Goal: Find specific page/section: Find specific page/section

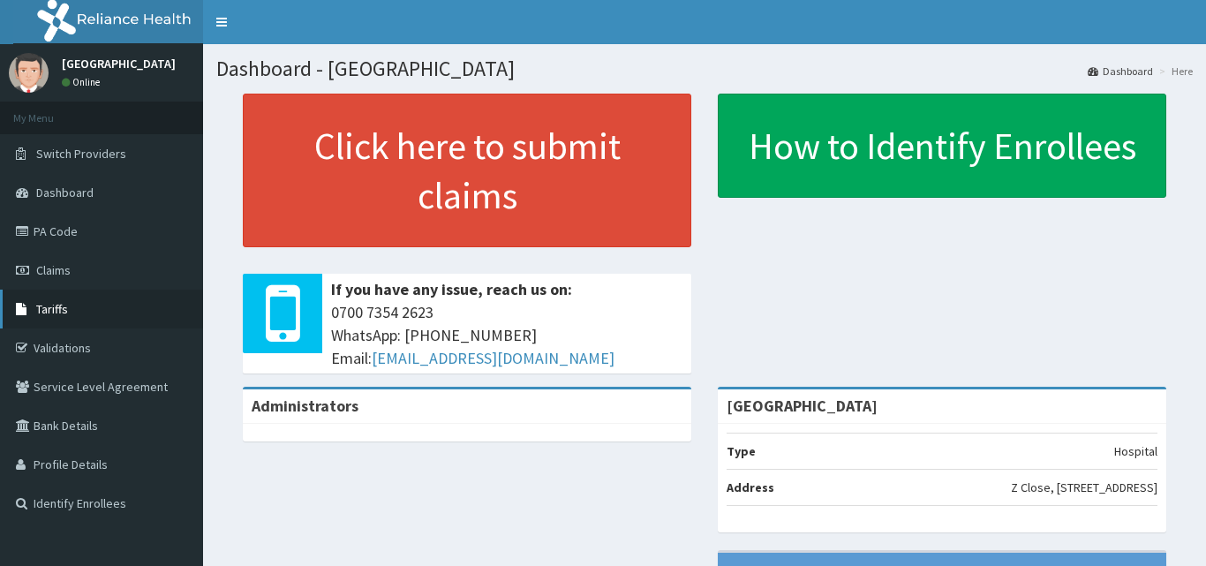
click at [58, 317] on span "Tariffs" at bounding box center [52, 309] width 32 height 16
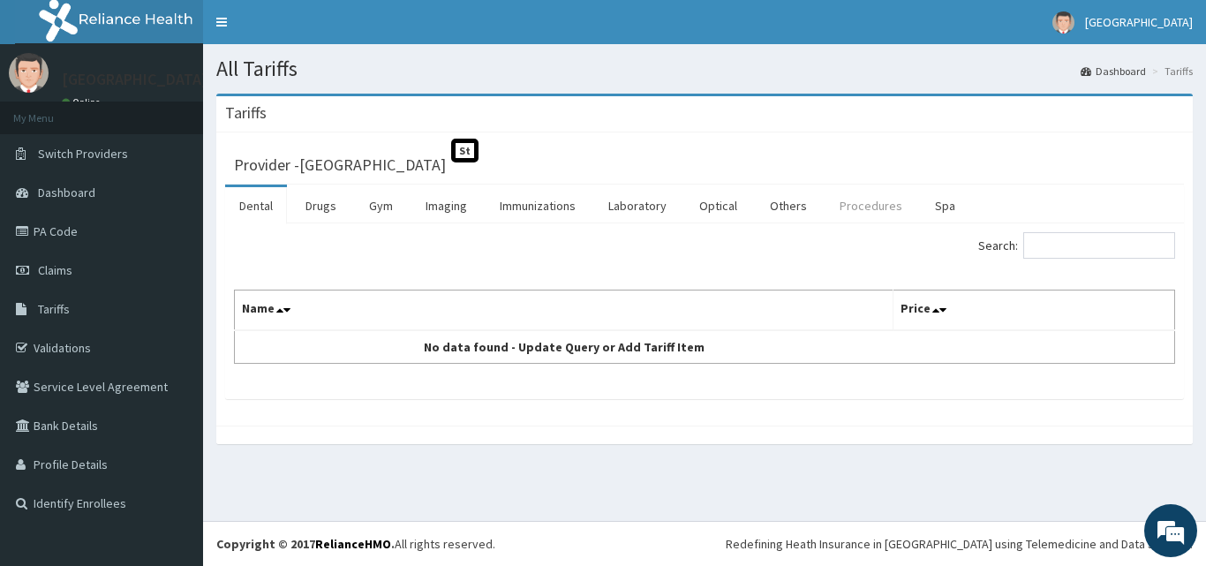
click at [858, 208] on link "Procedures" at bounding box center [870, 205] width 91 height 37
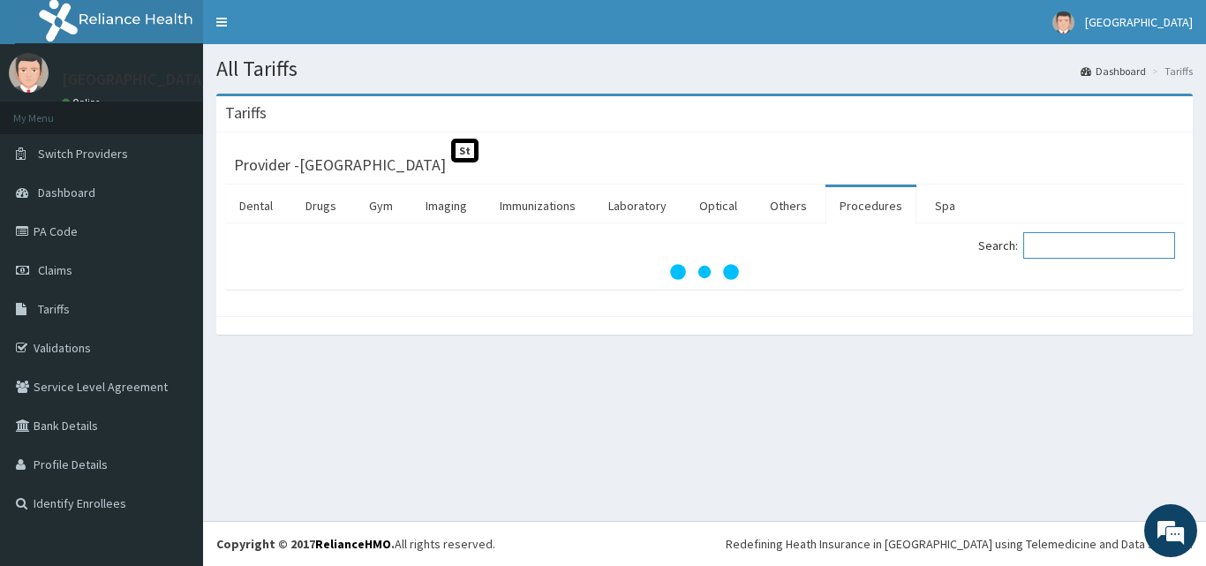
click at [1053, 252] on input "Search:" at bounding box center [1099, 245] width 152 height 26
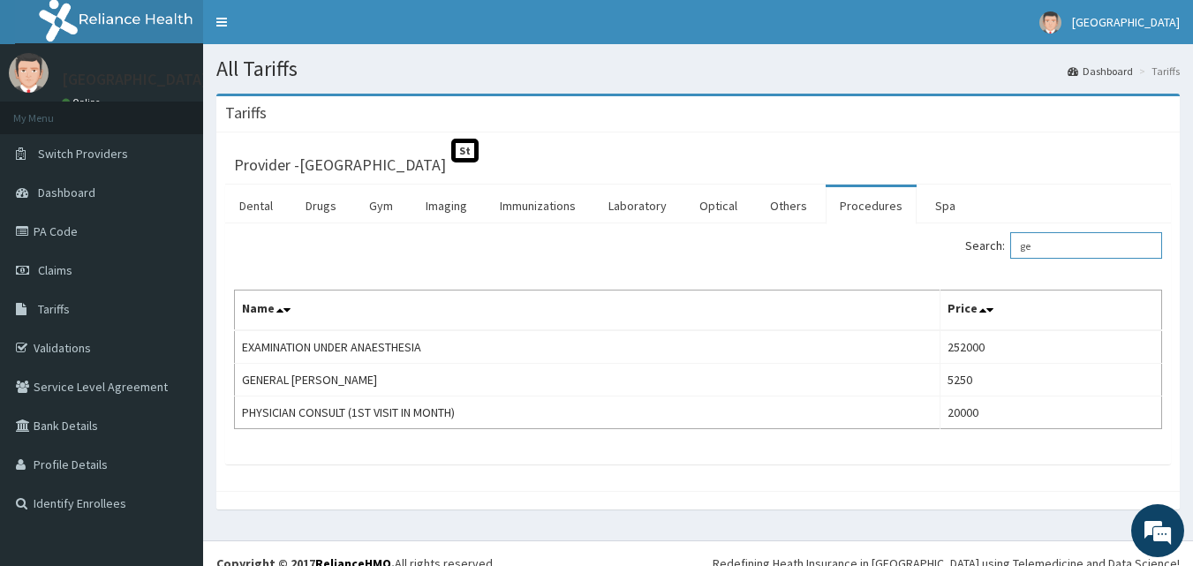
type input "g"
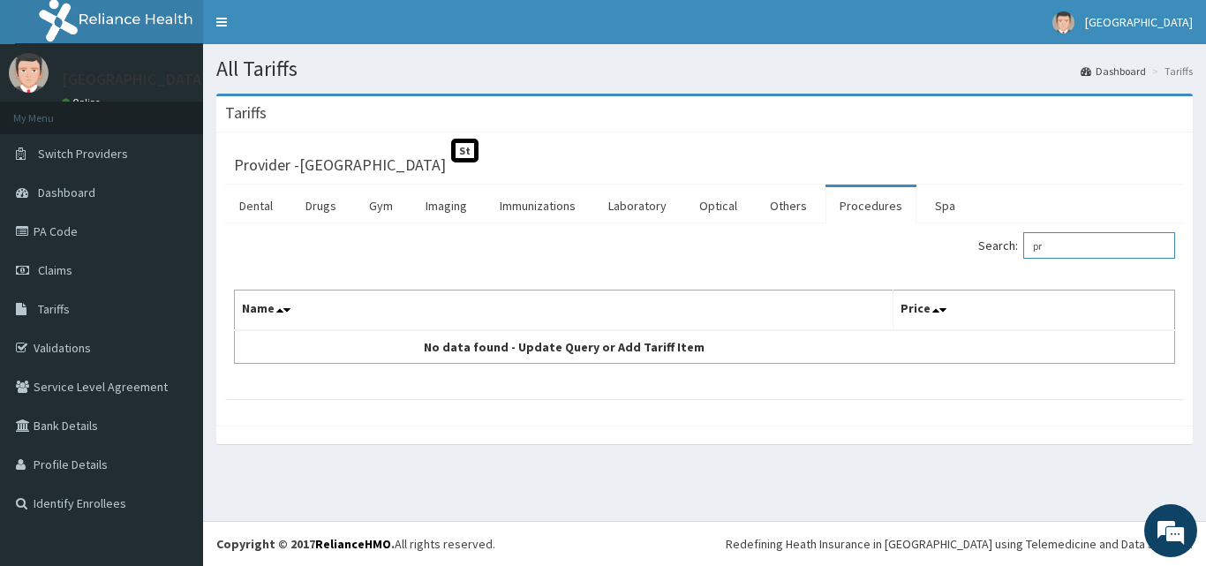
type input "p"
type input "gp"
